Goal: Task Accomplishment & Management: Complete application form

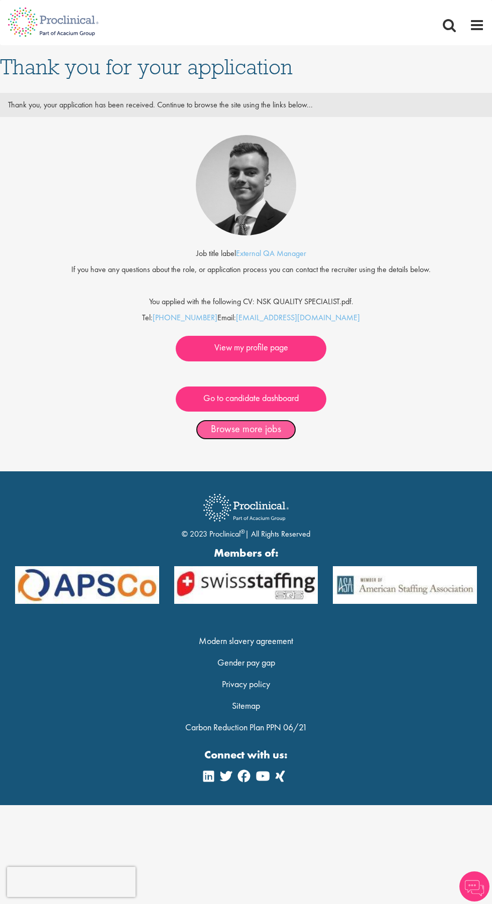
click at [239, 429] on link "Browse more jobs" at bounding box center [246, 430] width 100 height 20
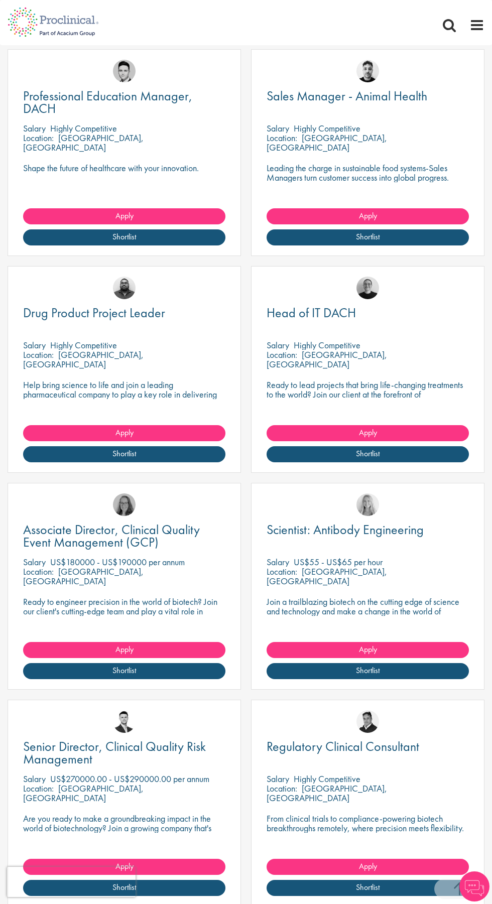
scroll to position [389, 0]
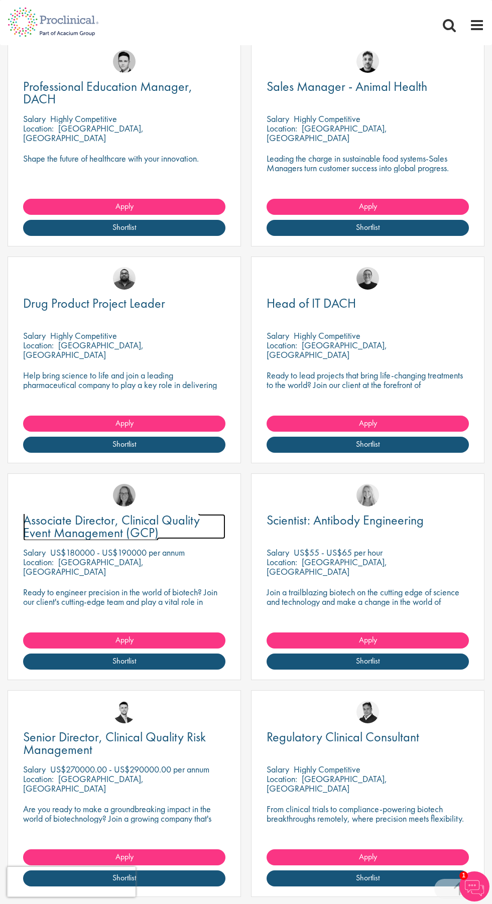
click at [72, 539] on span "Associate Director, Clinical Quality Event Management (GCP)" at bounding box center [111, 527] width 177 height 30
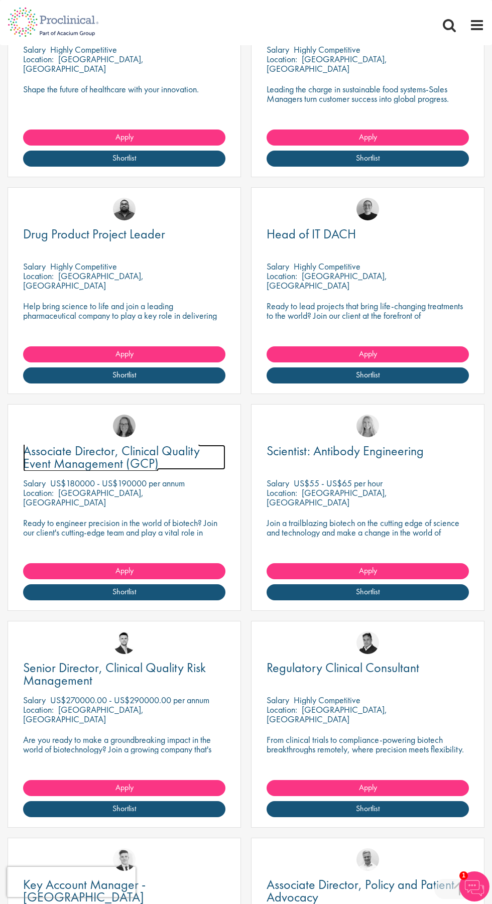
scroll to position [466, 0]
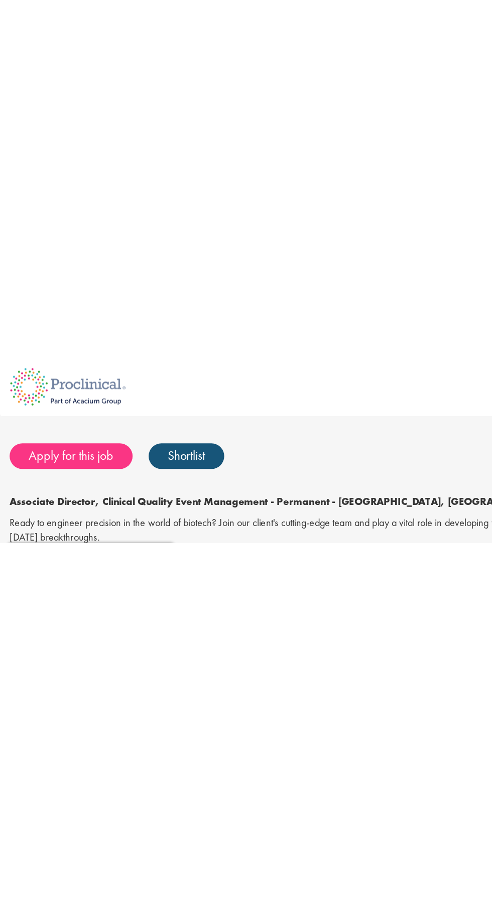
scroll to position [282, 0]
